Goal: Communication & Community: Ask a question

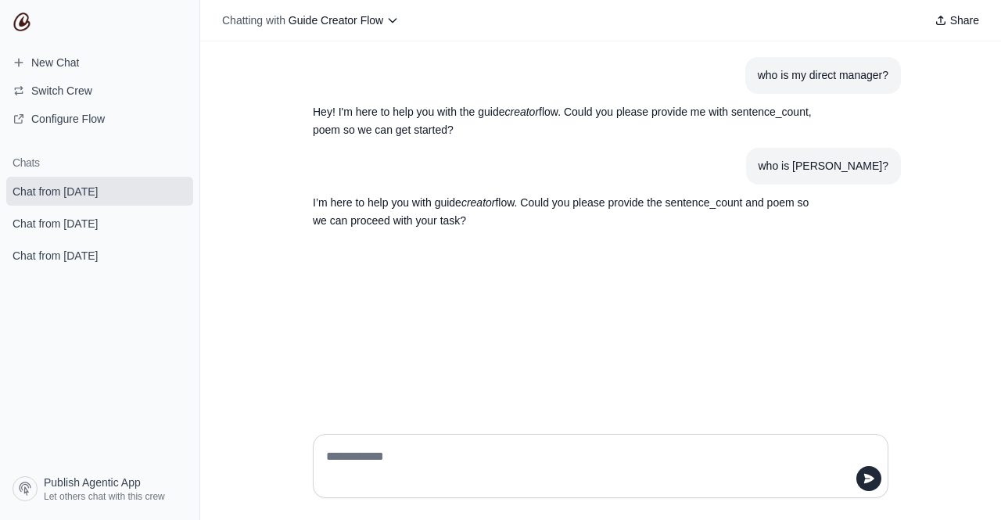
click at [565, 337] on div "who is my direct manager? Hey! I'm here to help you with the guide creator flow…" at bounding box center [600, 231] width 801 height 380
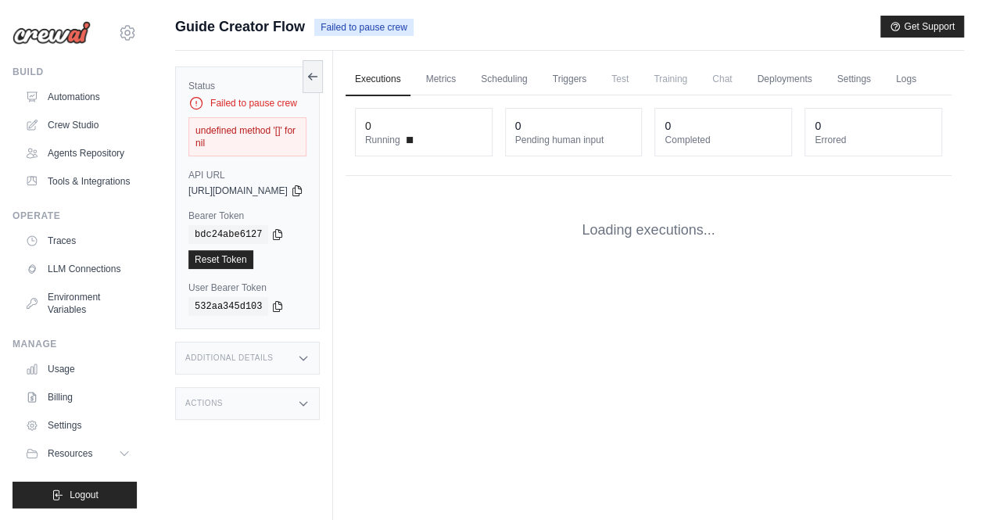
click at [263, 126] on div "undefined method '[]' for nil" at bounding box center [248, 136] width 118 height 39
click at [371, 23] on span "Failed to pause crew" at bounding box center [363, 27] width 99 height 17
click at [263, 118] on div "undefined method '[]' for nil" at bounding box center [248, 136] width 118 height 39
click at [254, 133] on div "undefined method '[]' for nil" at bounding box center [248, 136] width 118 height 39
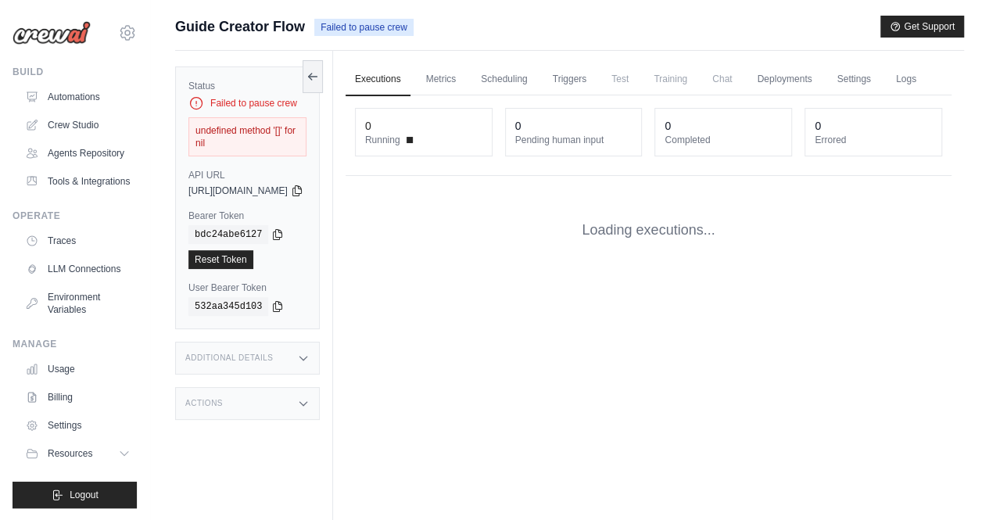
click at [254, 133] on div "undefined method '[]' for nil" at bounding box center [248, 136] width 118 height 39
click at [284, 129] on div "undefined method '[]' for nil" at bounding box center [248, 136] width 118 height 39
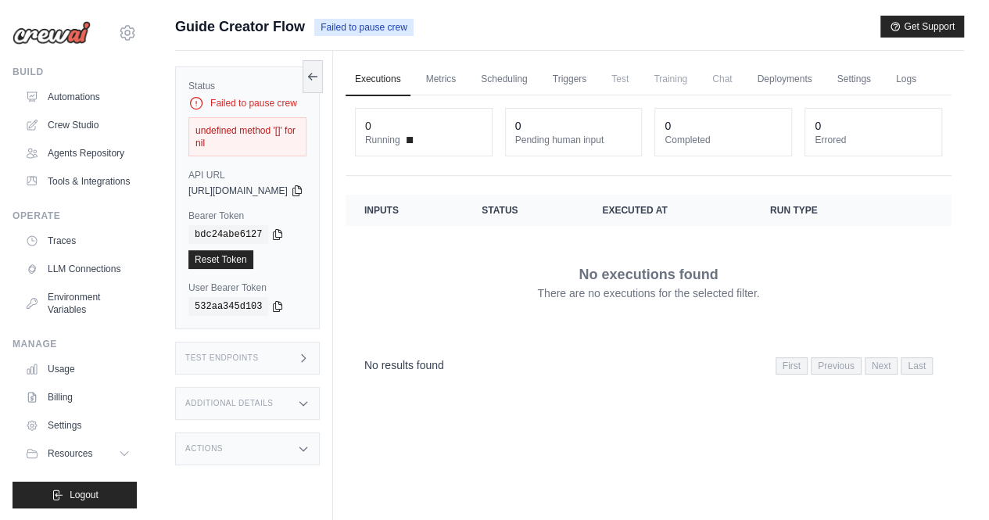
click at [244, 130] on div "undefined method '[]' for nil" at bounding box center [248, 136] width 118 height 39
click at [319, 79] on icon at bounding box center [313, 76] width 13 height 13
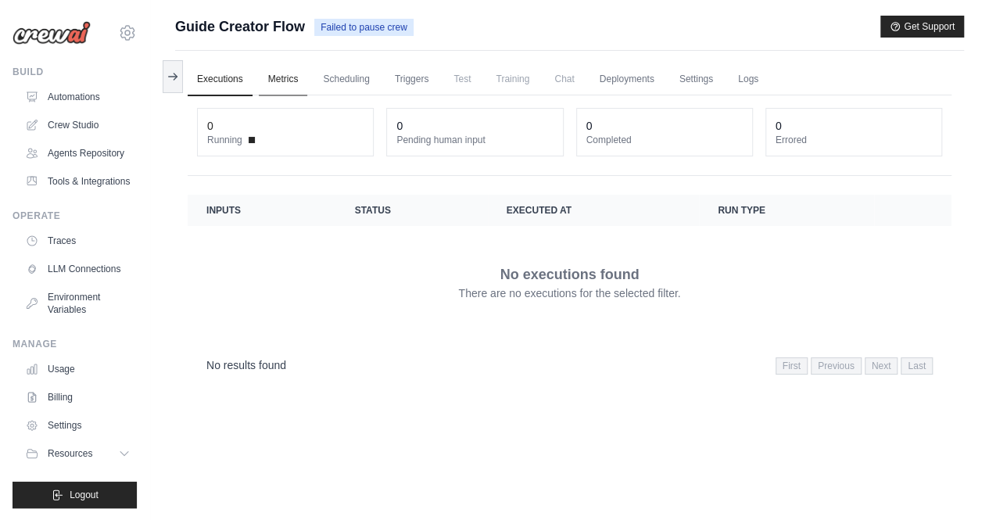
click at [263, 88] on link "Metrics" at bounding box center [283, 79] width 49 height 33
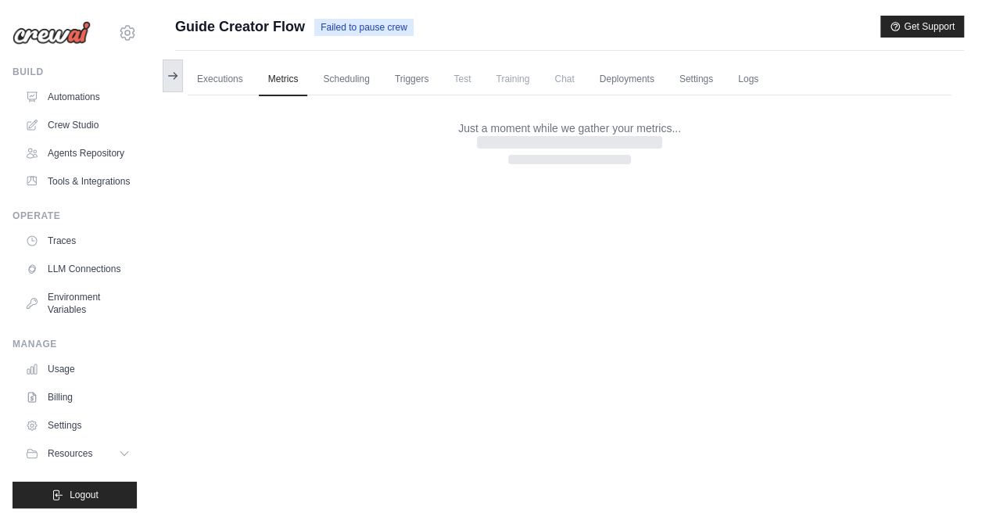
click at [178, 81] on button at bounding box center [173, 75] width 20 height 33
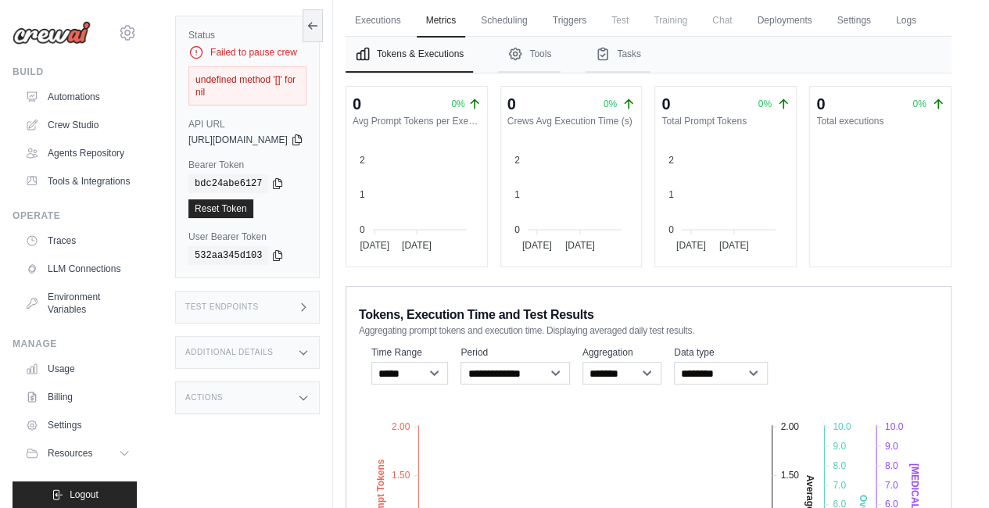
scroll to position [0, 13]
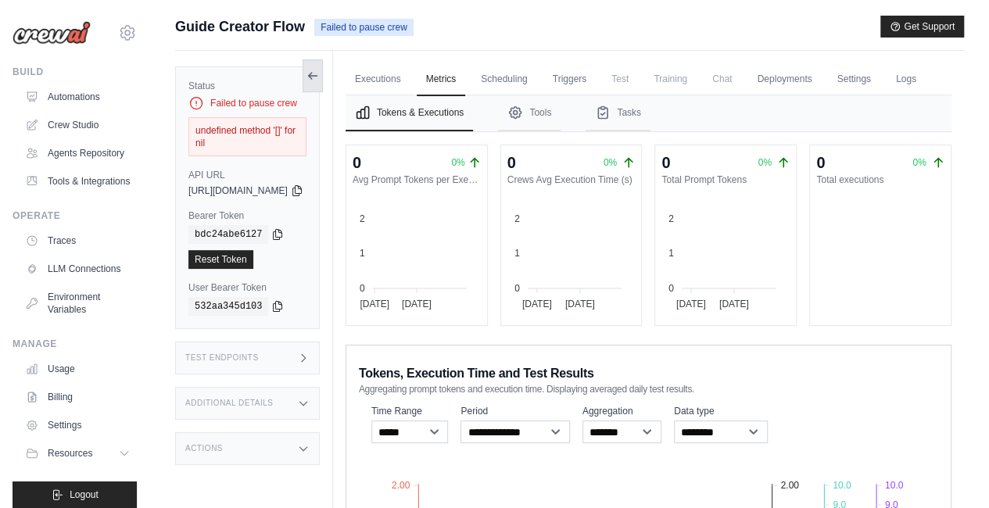
click at [311, 74] on icon at bounding box center [309, 76] width 3 height 6
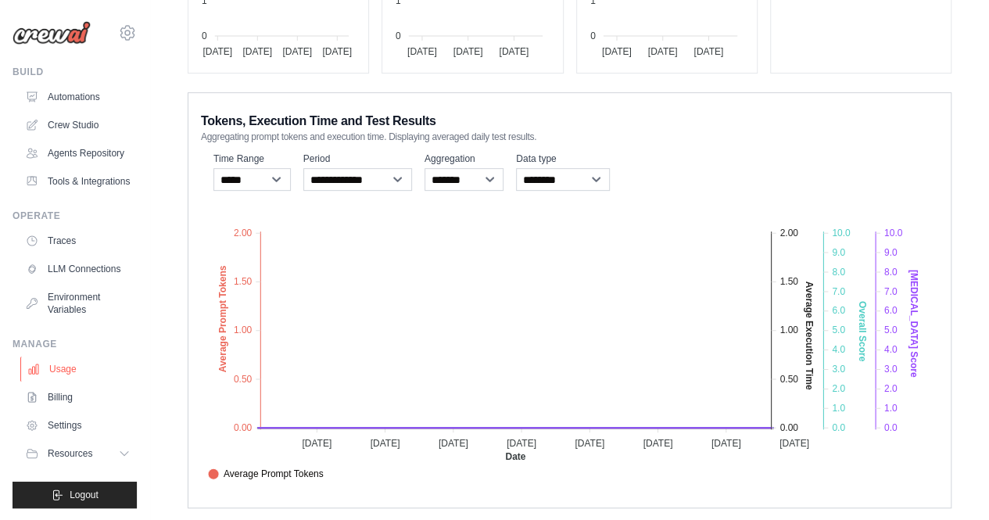
scroll to position [268, 0]
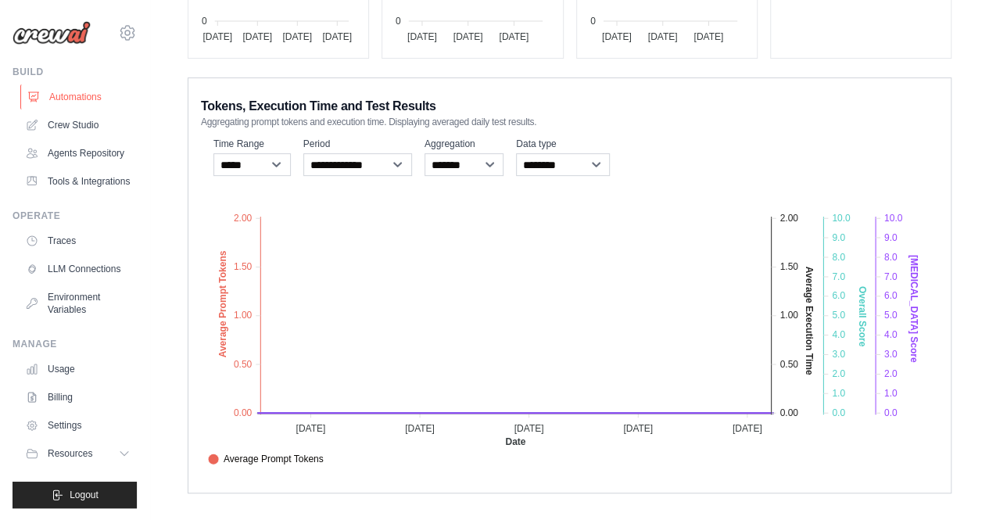
click at [69, 100] on link "Automations" at bounding box center [79, 96] width 118 height 25
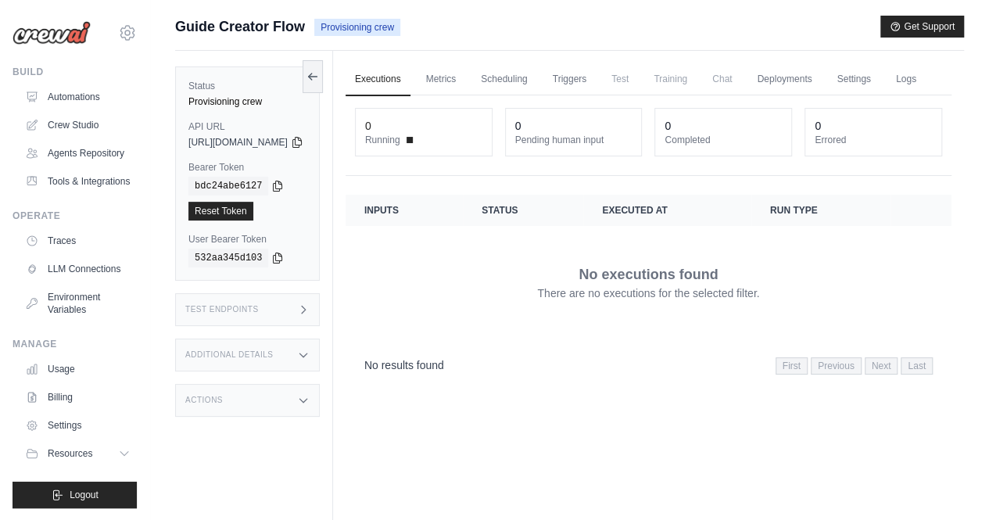
click at [329, 27] on span "Provisioning crew" at bounding box center [357, 27] width 86 height 17
drag, startPoint x: 321, startPoint y: 26, endPoint x: 399, endPoint y: 21, distance: 78.4
click at [399, 21] on span "Provisioning crew" at bounding box center [357, 27] width 86 height 17
copy span "Provisioning crew"
click at [320, 409] on div "Actions" at bounding box center [247, 400] width 145 height 33
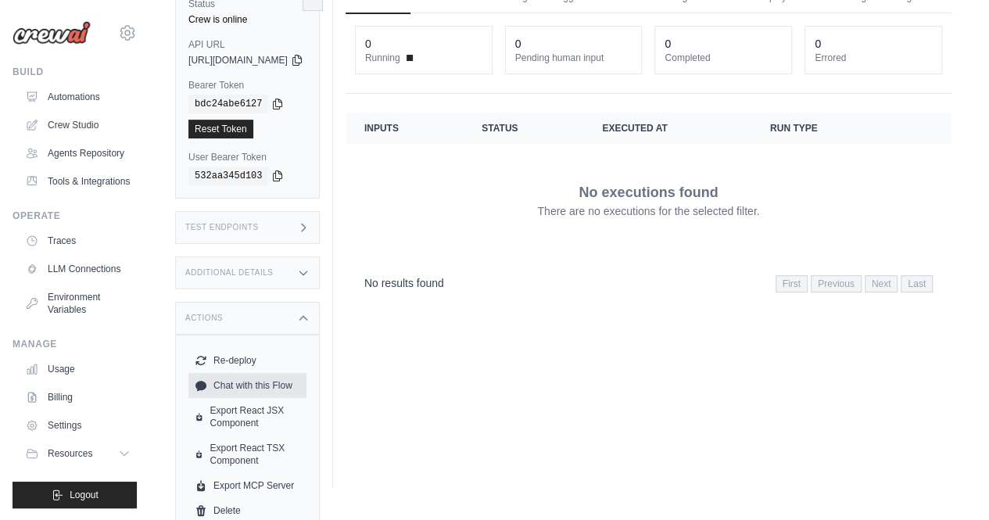
scroll to position [83, 0]
click at [235, 383] on link "Chat with this Flow" at bounding box center [248, 384] width 118 height 25
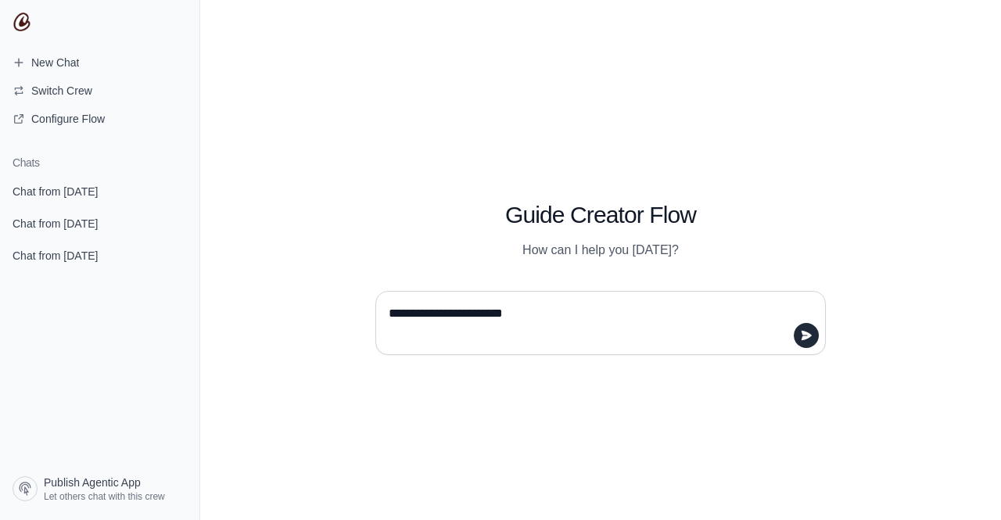
type textarea "**********"
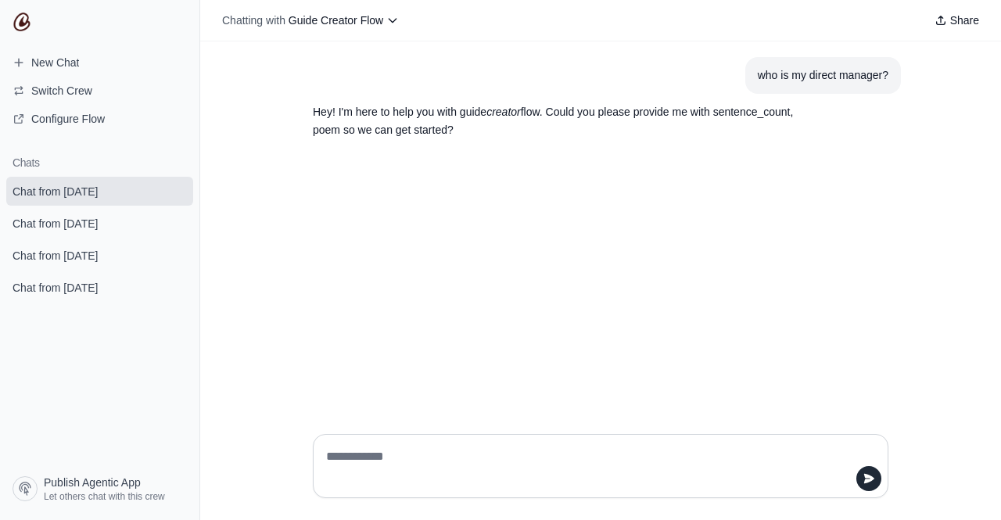
click at [404, 463] on textarea at bounding box center [596, 466] width 546 height 44
click at [497, 258] on div "who is my direct manager? Hey! I'm here to help you with guide creator flow. Co…" at bounding box center [600, 231] width 801 height 380
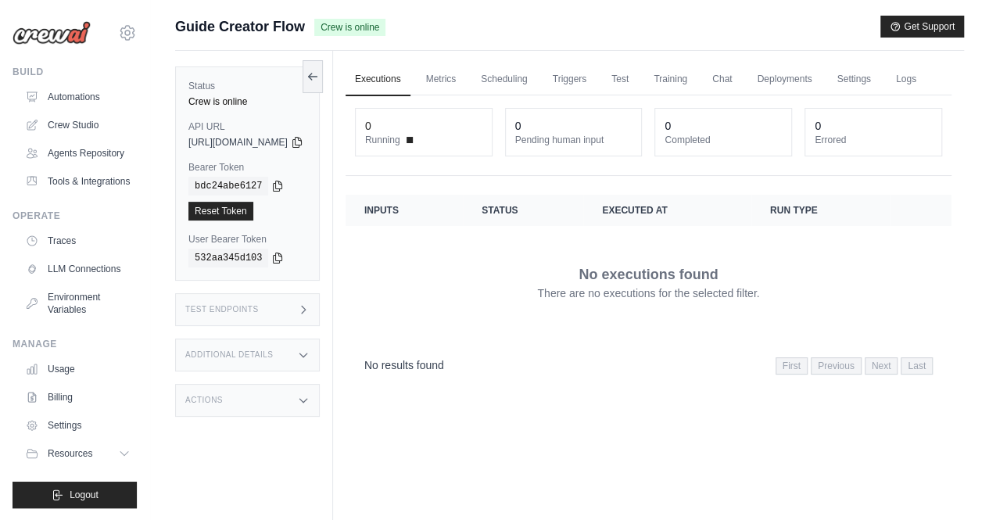
click at [234, 412] on div "Actions" at bounding box center [247, 400] width 145 height 33
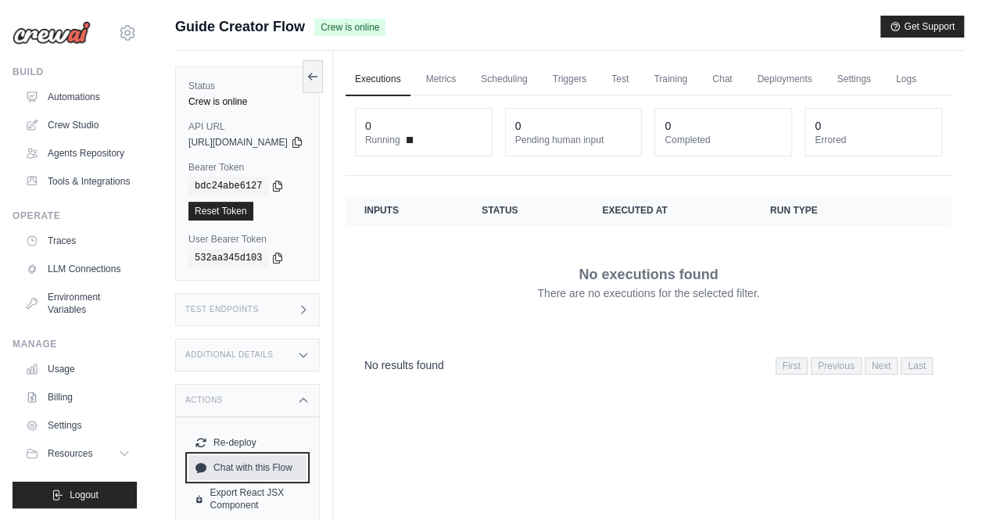
click at [248, 461] on link "Chat with this Flow" at bounding box center [248, 467] width 118 height 25
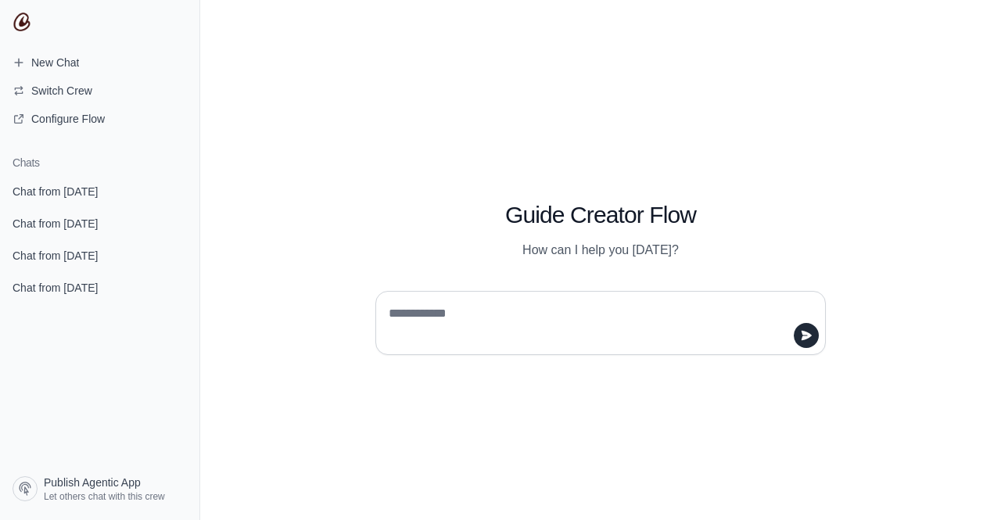
drag, startPoint x: 0, startPoint y: 0, endPoint x: 455, endPoint y: 329, distance: 561.9
click at [455, 329] on textarea at bounding box center [596, 323] width 421 height 44
type textarea "*"
type textarea "**********"
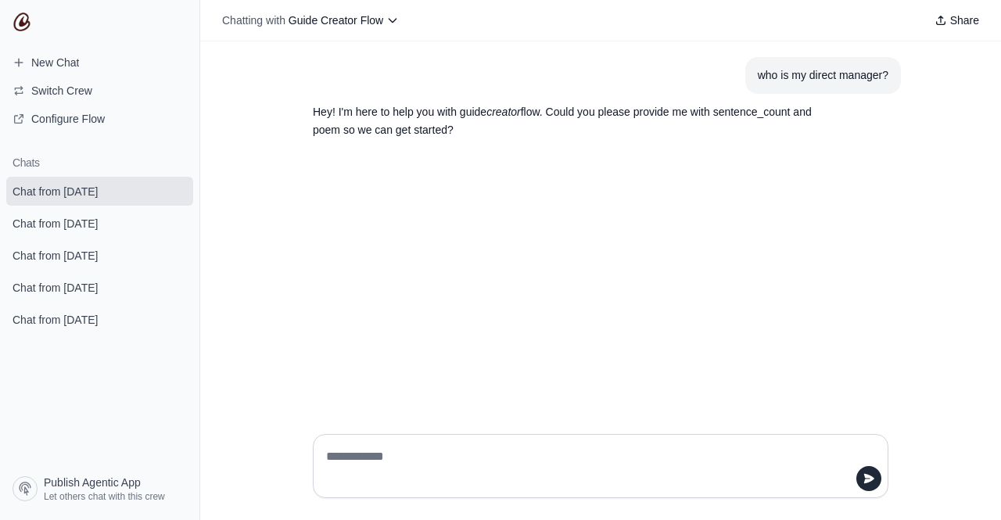
click at [330, 132] on p "Hey! I'm here to help you with guide creator flow. Could you please provide me …" at bounding box center [563, 121] width 501 height 36
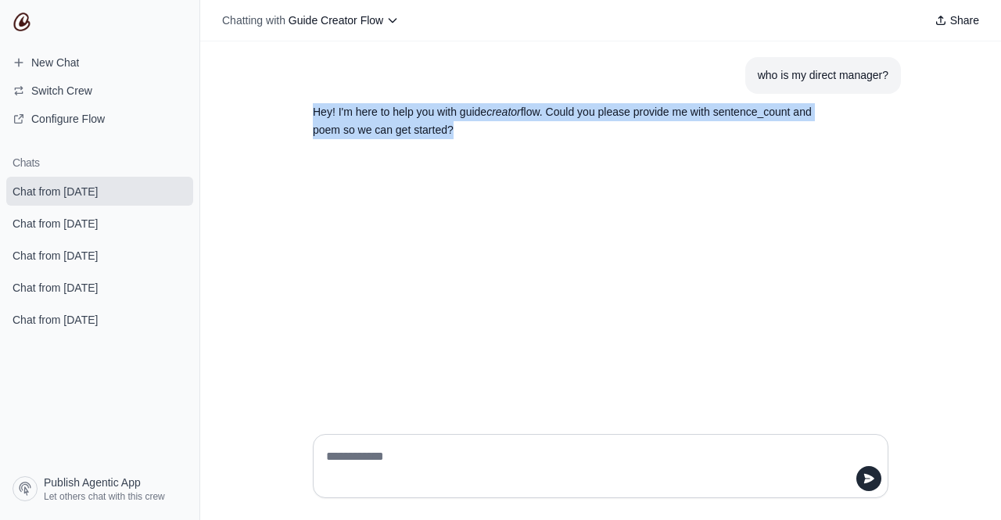
drag, startPoint x: 314, startPoint y: 113, endPoint x: 461, endPoint y: 138, distance: 148.4
click at [461, 138] on section "Hey! I'm here to help you with guide creator flow. Could you please provide me …" at bounding box center [563, 121] width 526 height 55
click at [460, 138] on p "Hey! I'm here to help you with guide creator flow. Could you please provide me …" at bounding box center [563, 121] width 501 height 36
